Goal: Information Seeking & Learning: Learn about a topic

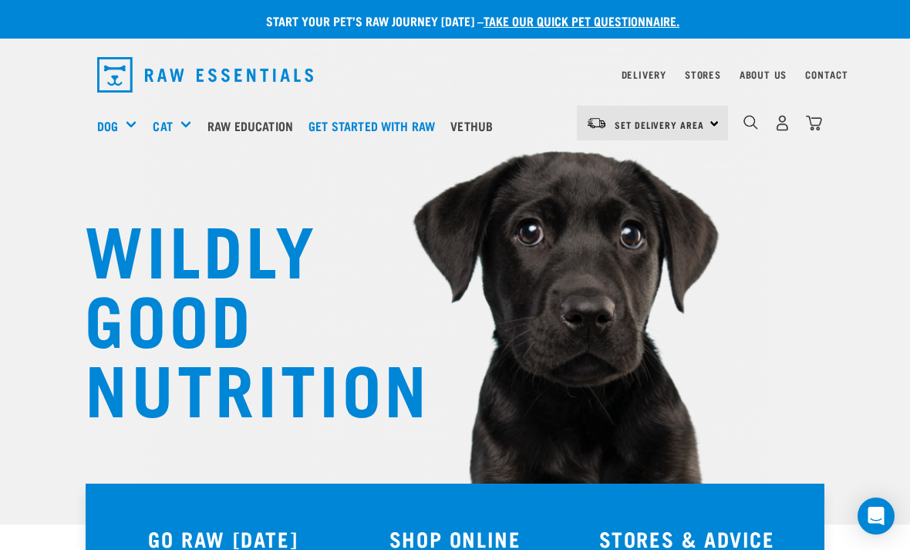
click at [0, 0] on div "Feeding Guides" at bounding box center [0, 0] width 0 height 0
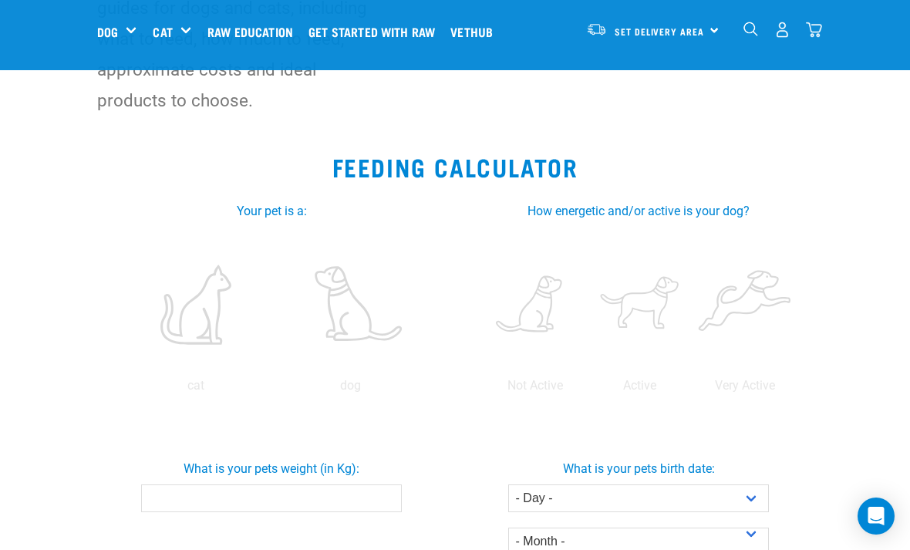
scroll to position [198, 0]
click at [276, 371] on label at bounding box center [350, 305] width 149 height 131
click at [273, 390] on input "radio" at bounding box center [273, 390] width 0 height 0
radio input "true"
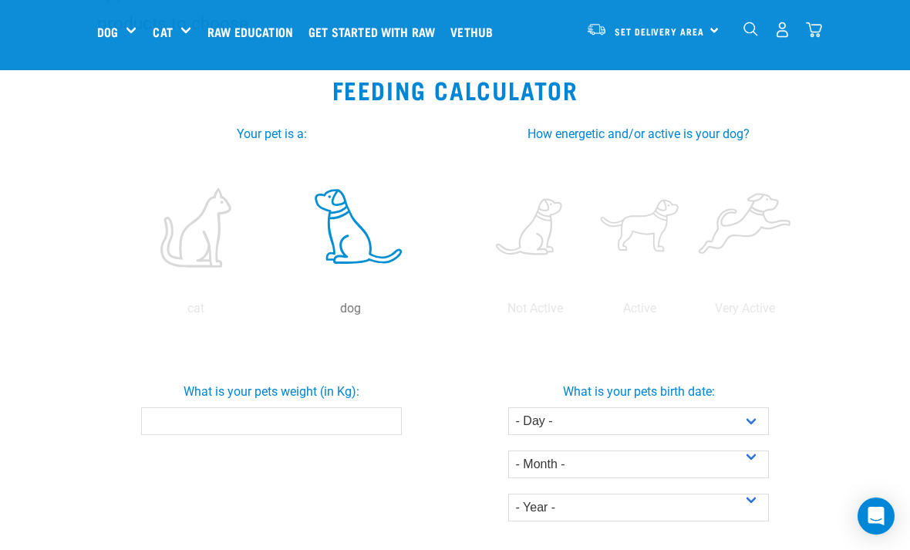
scroll to position [241, 0]
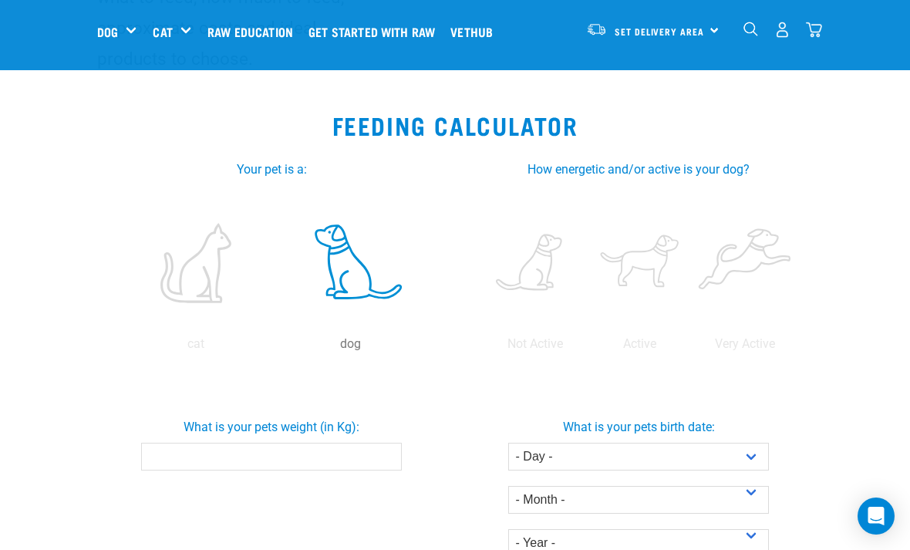
click at [690, 267] on label at bounding box center [640, 262] width 99 height 131
click at [588, 348] on input "radio" at bounding box center [588, 348] width 0 height 0
radio input "true"
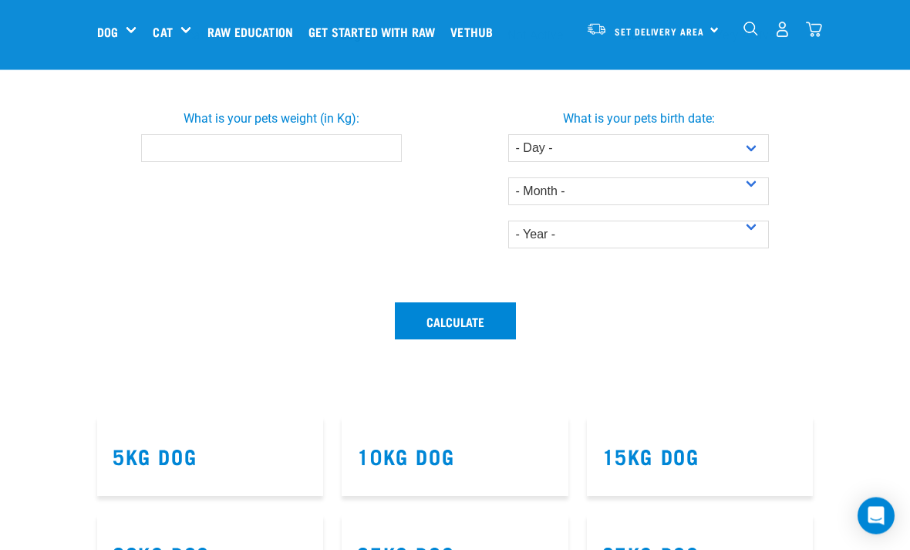
scroll to position [553, 0]
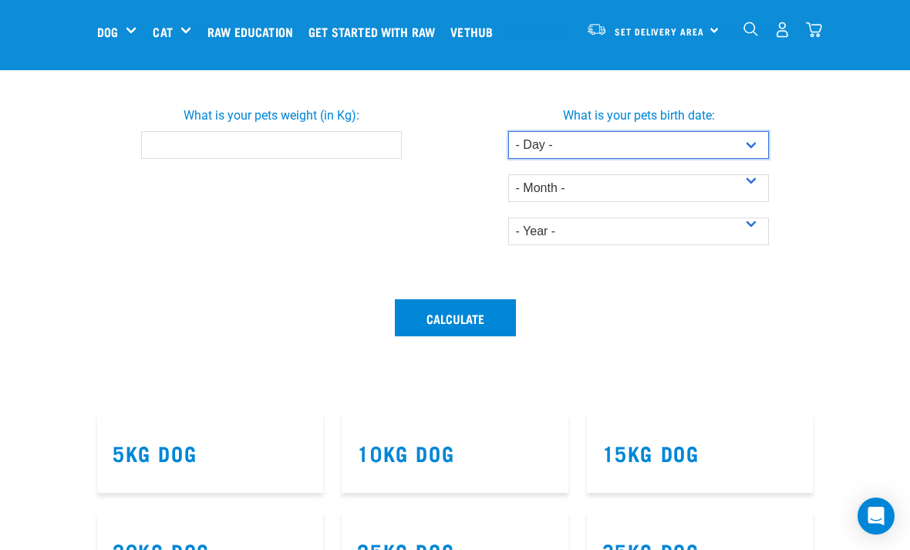
click at [754, 159] on select "- Day - 1 2 3 4 5 6 7 8 9 10 11 12 13 14 15 16 17 18 19 20 21 22 23 24 25 26 27" at bounding box center [639, 145] width 262 height 28
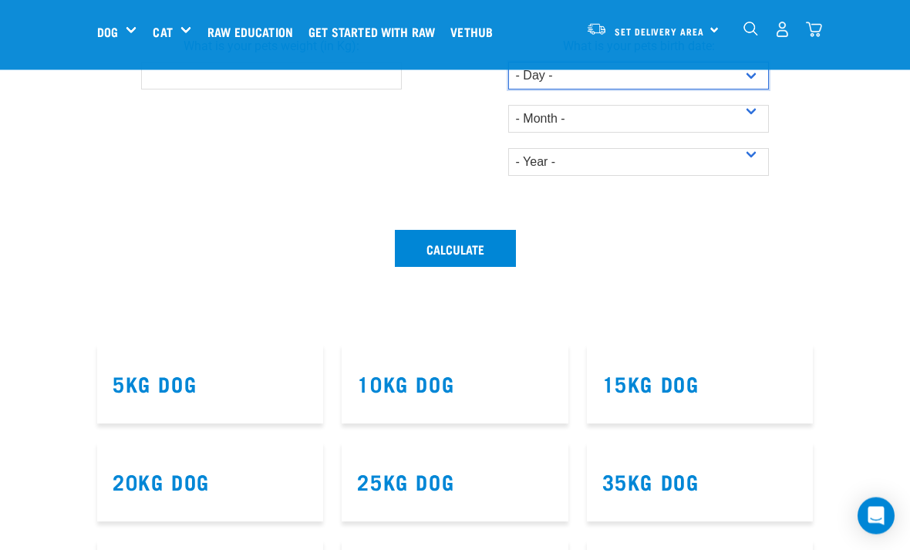
scroll to position [623, 0]
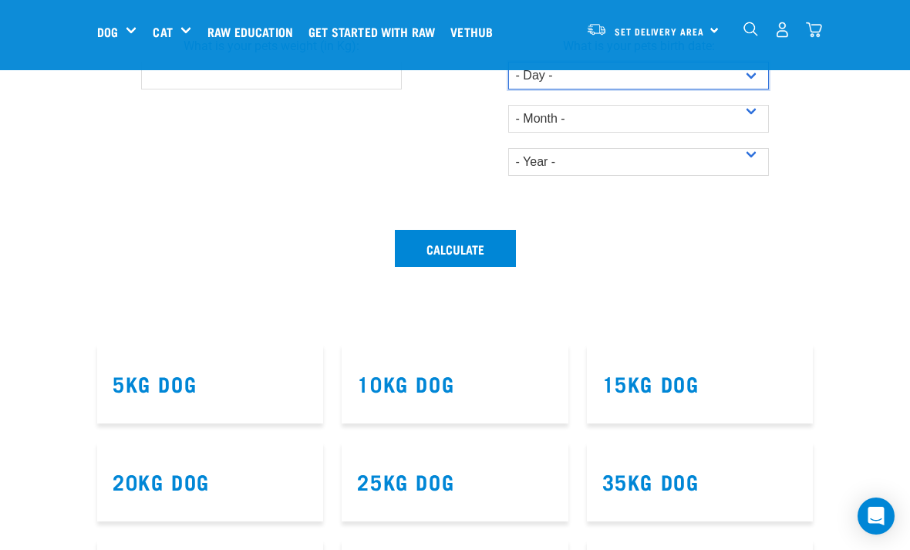
click at [753, 89] on select "- Day - 1 2 3 4 5 6 7 8 9 10 11 12 13 14 15 16 17 18 19 20 21 22 23 24 25 26 27" at bounding box center [639, 76] width 262 height 28
select select "24"
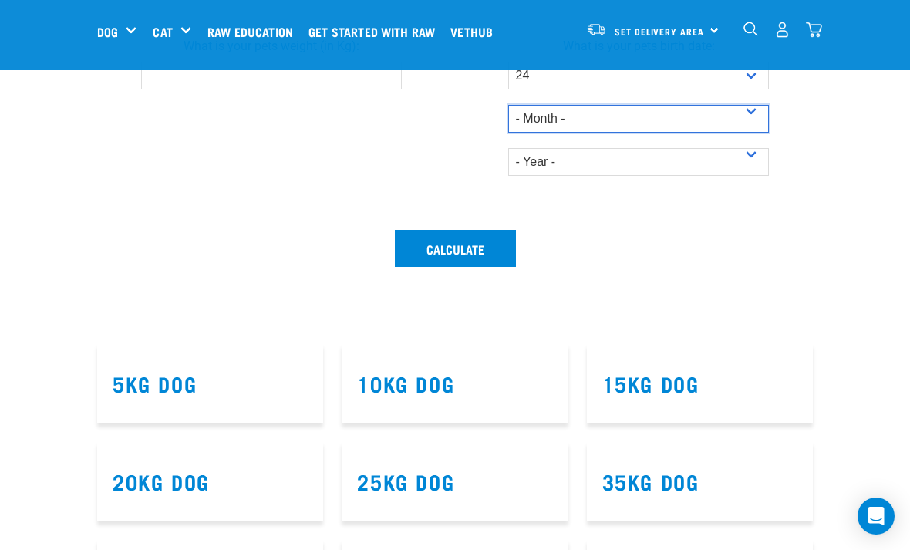
click at [755, 133] on select "- Month - January February March April May June July August September October N…" at bounding box center [639, 119] width 262 height 28
select select "May"
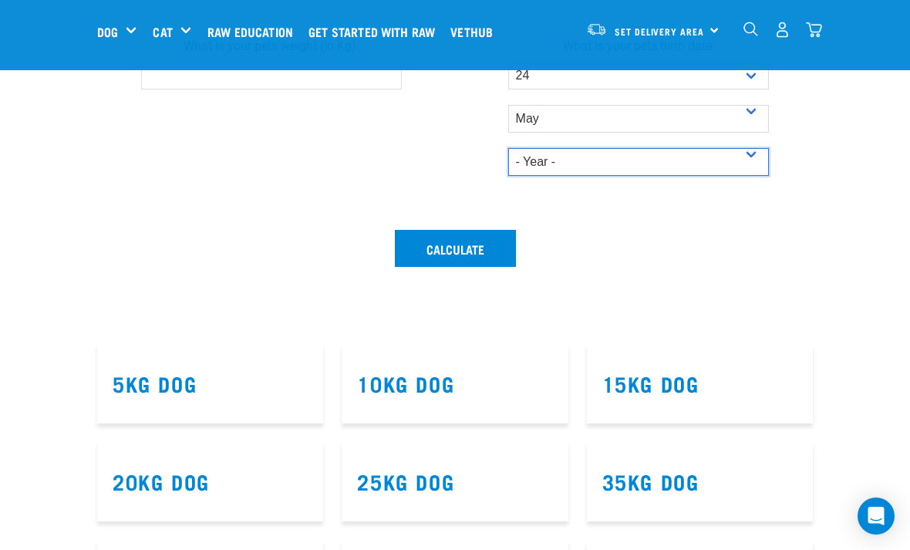
click at [754, 176] on select "- Year - 2025 2024 2023 2022 2021 2020 2019 2018 2017 2016 2015 2014" at bounding box center [639, 162] width 262 height 28
select select "2025"
click at [284, 89] on input "What is your pets weight (in Kg):" at bounding box center [272, 76] width 262 height 28
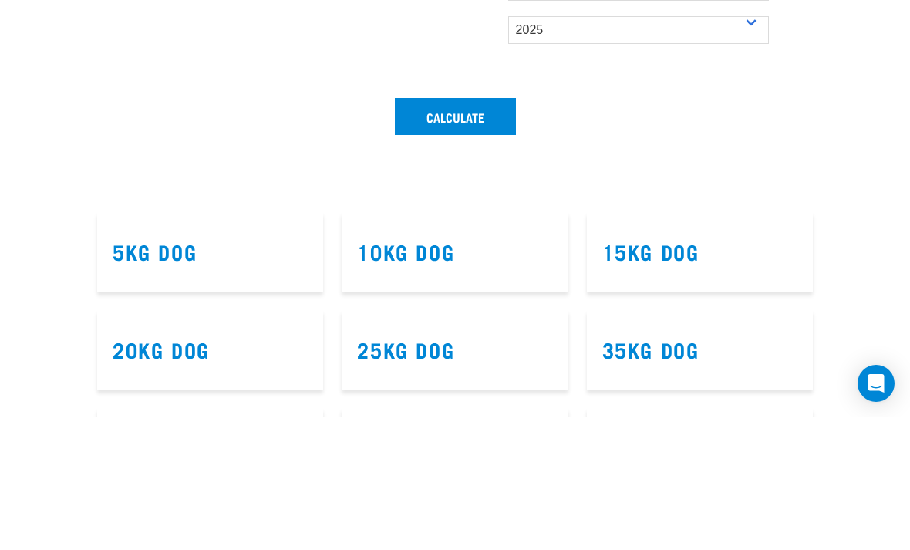
scroll to position [755, 0]
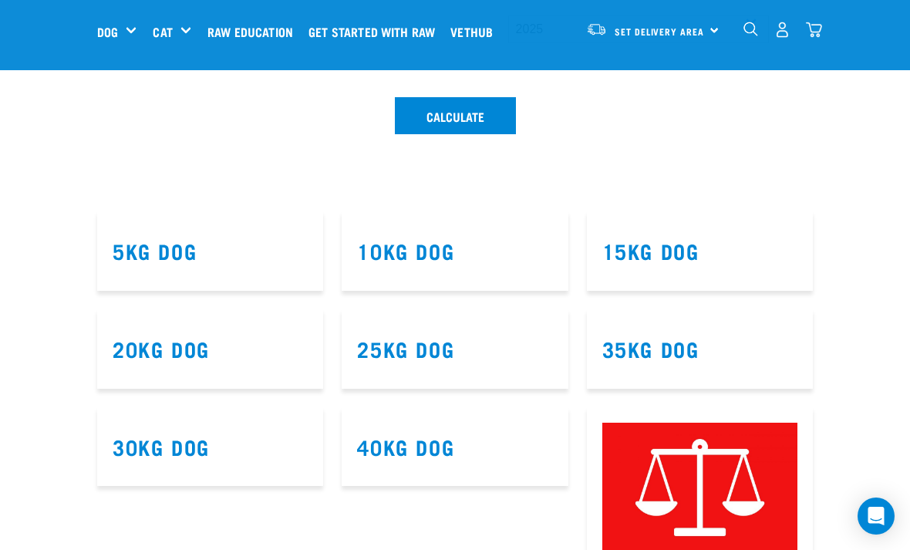
type input "10"
click at [456, 134] on button "Calculate" at bounding box center [455, 115] width 121 height 37
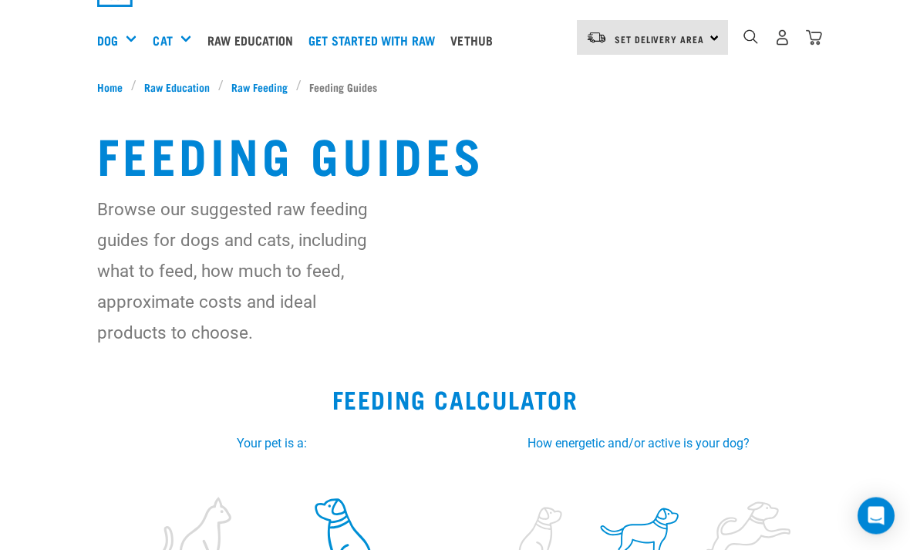
scroll to position [0, 0]
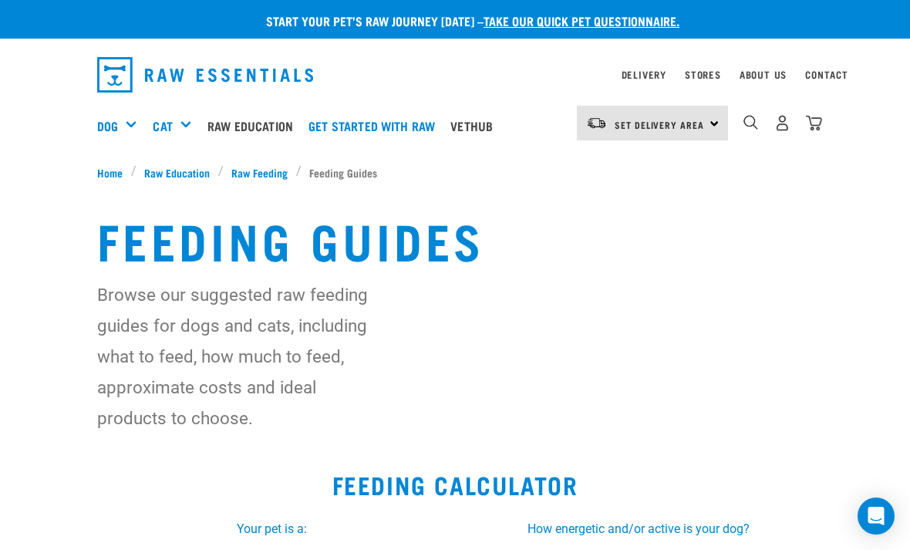
click at [403, 120] on link "Get started with Raw" at bounding box center [376, 126] width 142 height 62
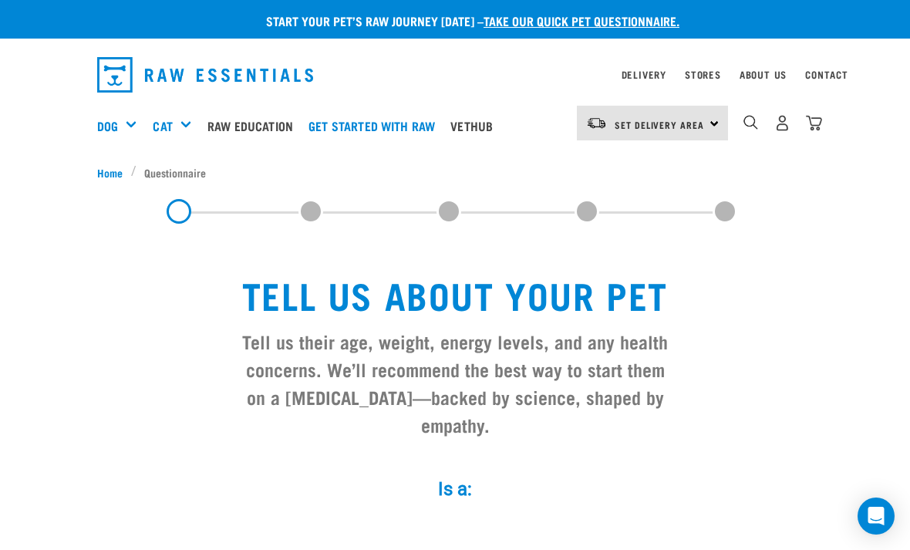
click at [0, 0] on h5 "Get Started Packs" at bounding box center [0, 0] width 0 height 0
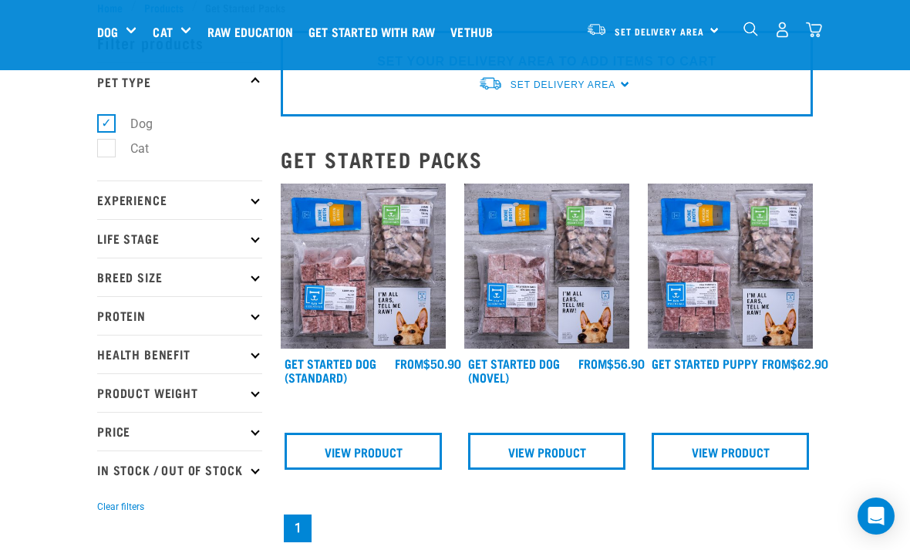
scroll to position [46, 0]
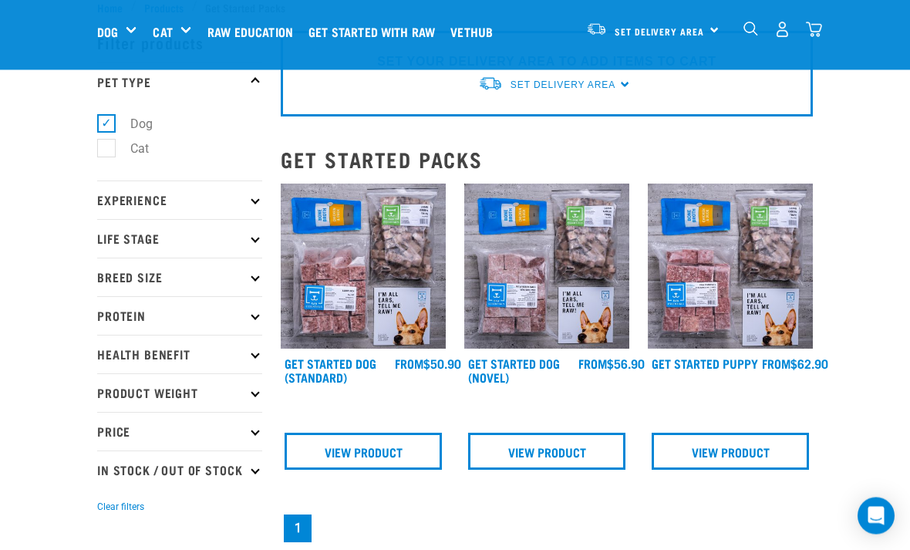
click at [714, 287] on img at bounding box center [730, 266] width 165 height 165
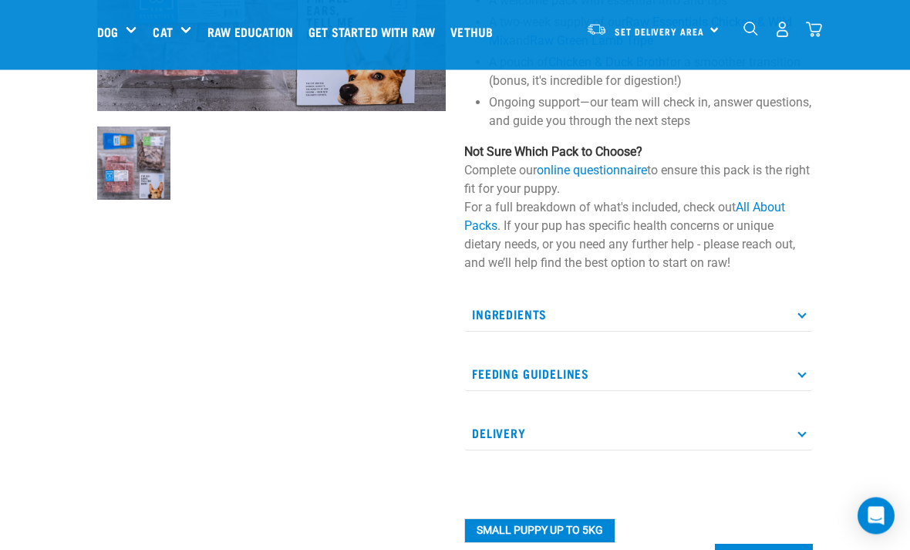
scroll to position [356, 0]
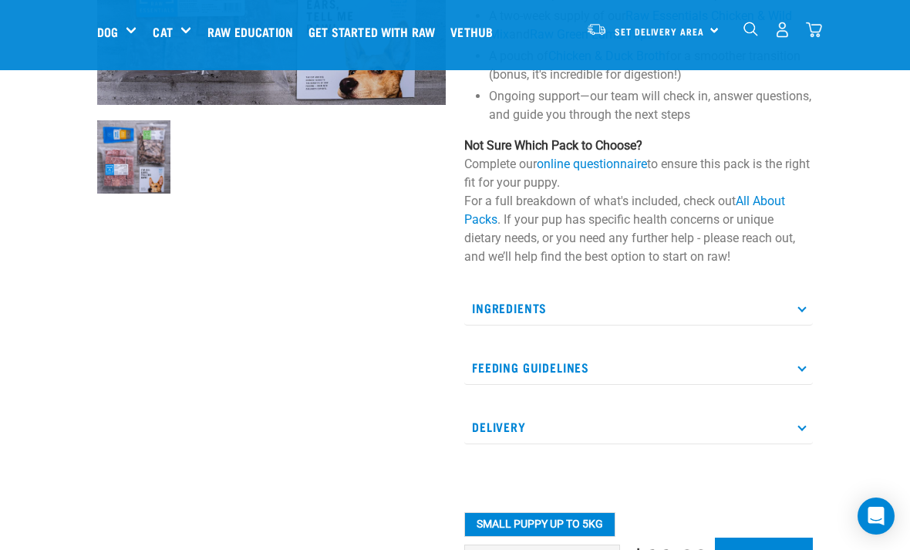
click at [805, 376] on p "Feeding Guidelines" at bounding box center [638, 367] width 349 height 35
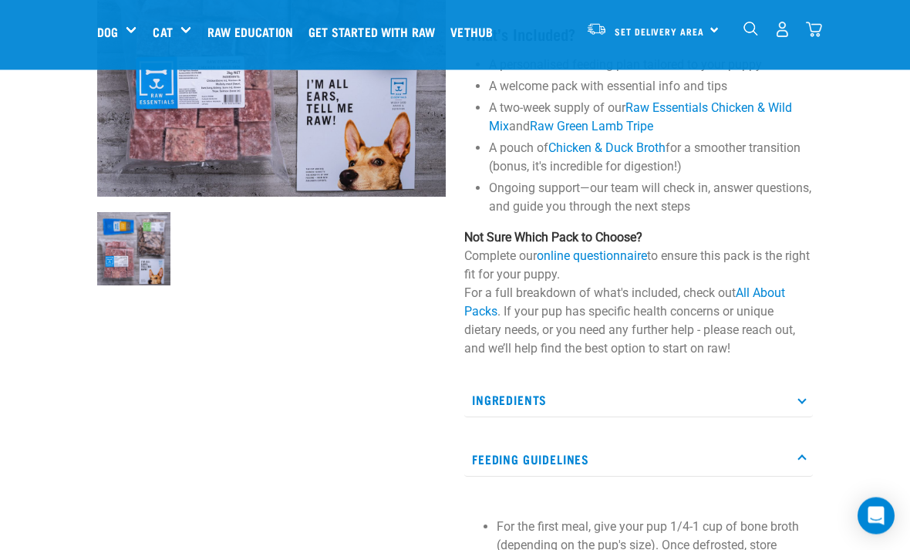
scroll to position [261, 0]
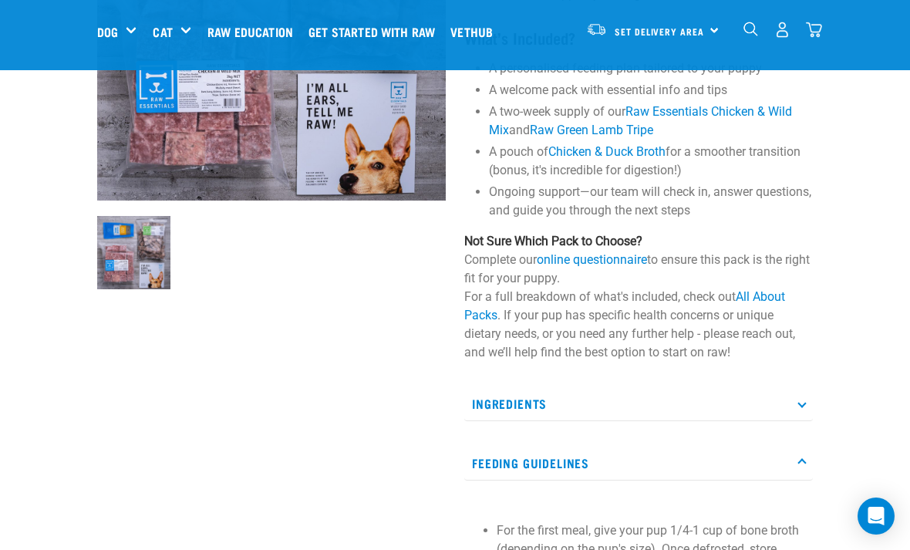
click at [811, 409] on p "Ingredients" at bounding box center [638, 404] width 349 height 35
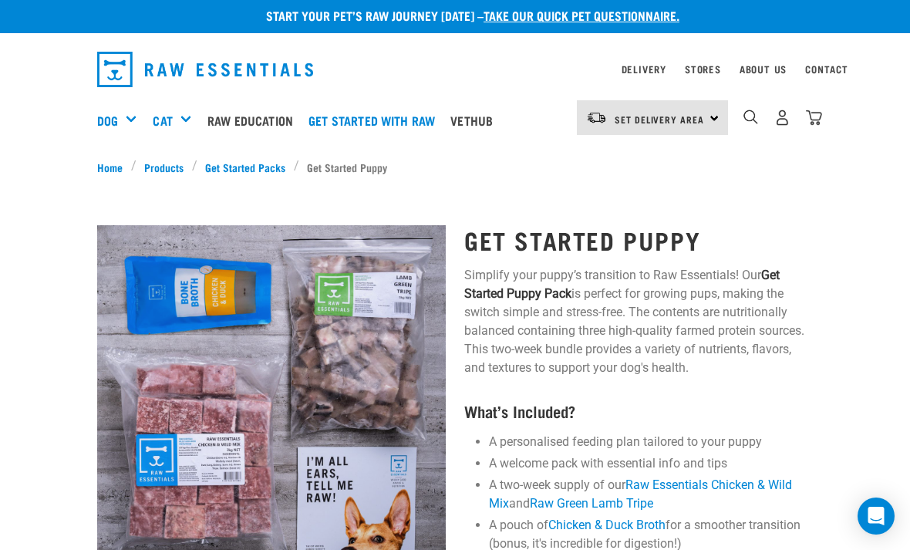
scroll to position [3, 0]
